Goal: Task Accomplishment & Management: Complete application form

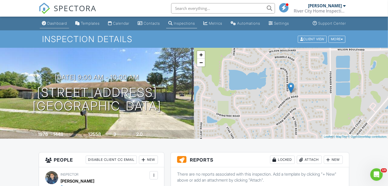
click at [55, 26] on link "Dashboard" at bounding box center [54, 24] width 29 height 10
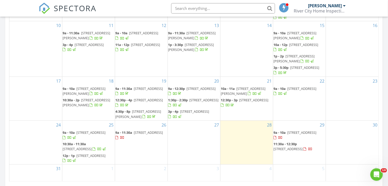
scroll to position [347, 0]
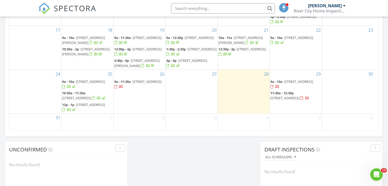
click at [300, 96] on span "2960 Coastal Hwy 8C, St. Augustine 32084" at bounding box center [285, 98] width 29 height 5
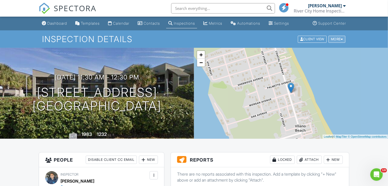
click at [342, 38] on div at bounding box center [342, 38] width 2 height 3
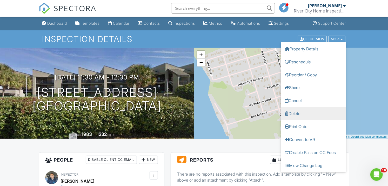
click at [310, 112] on link "Delete" at bounding box center [313, 113] width 65 height 13
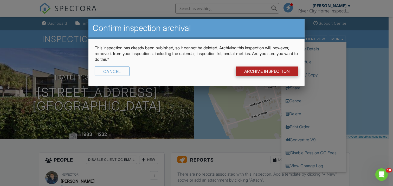
click at [248, 71] on input "Archive Inspection" at bounding box center [267, 71] width 62 height 9
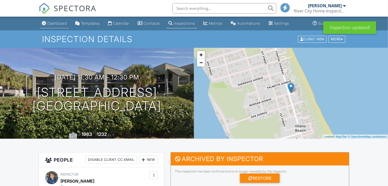
click at [53, 20] on link "Dashboard" at bounding box center [54, 24] width 29 height 10
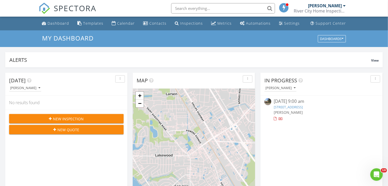
click at [104, 114] on button "New Inspection" at bounding box center [66, 118] width 115 height 9
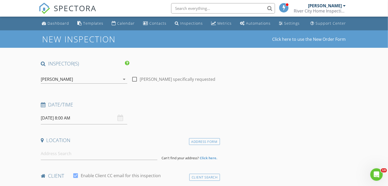
click at [120, 118] on div "[DATE] 8:00 AM" at bounding box center [84, 118] width 87 height 13
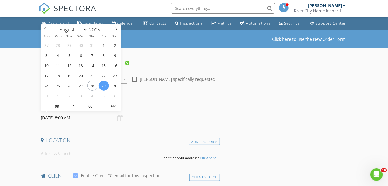
click at [63, 119] on input "08/29/2025 8:00 AM" at bounding box center [84, 118] width 87 height 13
select select "8"
type input "09/05/2025 8:00 AM"
type input "09"
type input "09/05/2025 9:00 AM"
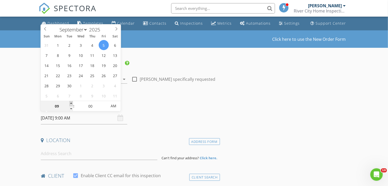
click at [72, 102] on span at bounding box center [71, 103] width 4 height 5
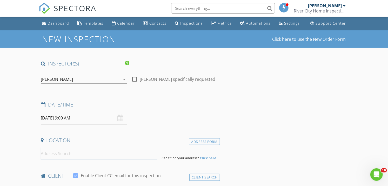
click at [79, 158] on input at bounding box center [99, 153] width 117 height 13
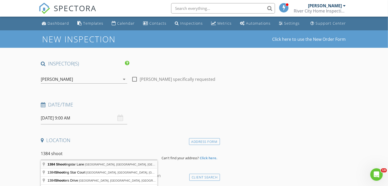
type input "1384 Shootingstar Lane, Jacksonville, FL, USA"
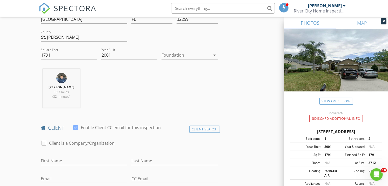
scroll to position [144, 0]
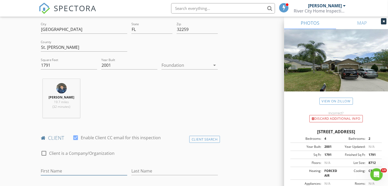
click at [59, 172] on input "First Name" at bounding box center [84, 171] width 87 height 9
type input "Stephanie"
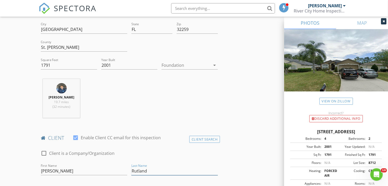
type input "Rutland"
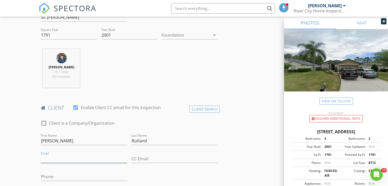
scroll to position [209, 0]
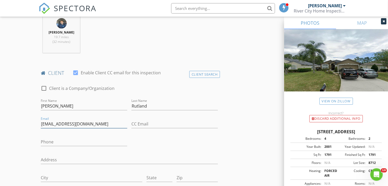
type input "rutland1@bellsouth.net"
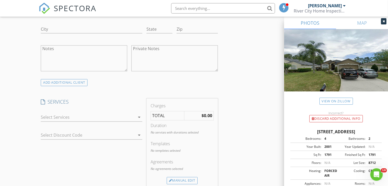
scroll to position [383, 0]
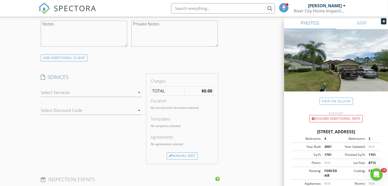
type input "904-466-4142"
click at [96, 91] on div at bounding box center [88, 93] width 94 height 8
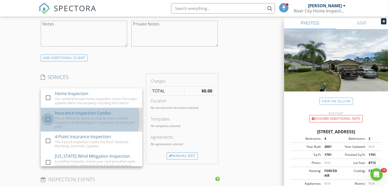
click at [47, 121] on div at bounding box center [48, 119] width 9 height 9
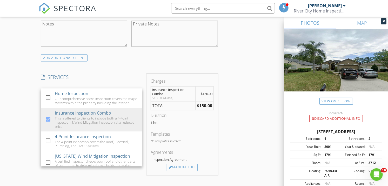
click at [248, 76] on div "INSPECTOR(S) check_box Wade Hosseini PRIMARY Wade Hosseini arrow_drop_down chec…" at bounding box center [194, 116] width 311 height 877
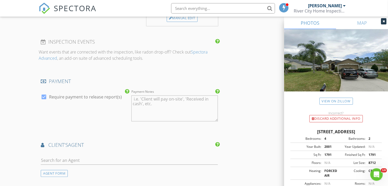
scroll to position [607, 0]
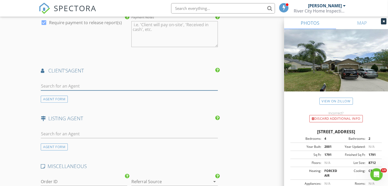
click at [103, 84] on input "text" at bounding box center [129, 86] width 177 height 9
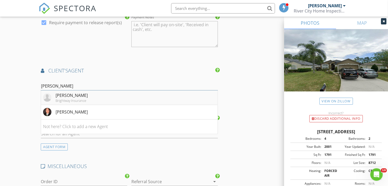
type input "Jim"
click at [83, 95] on div "Jim Pihl" at bounding box center [72, 95] width 32 height 6
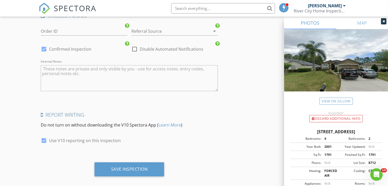
scroll to position [919, 0]
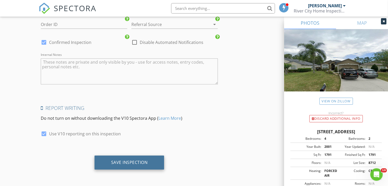
click at [141, 160] on div "Save Inspection" at bounding box center [129, 162] width 37 height 5
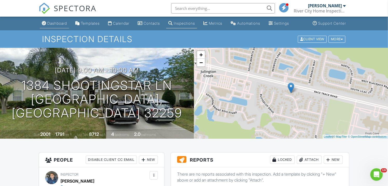
click at [42, 21] on div "Dashboard" at bounding box center [44, 23] width 4 height 4
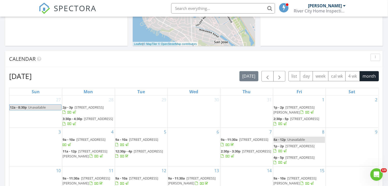
scroll to position [375, 0]
